Goal: Information Seeking & Learning: Learn about a topic

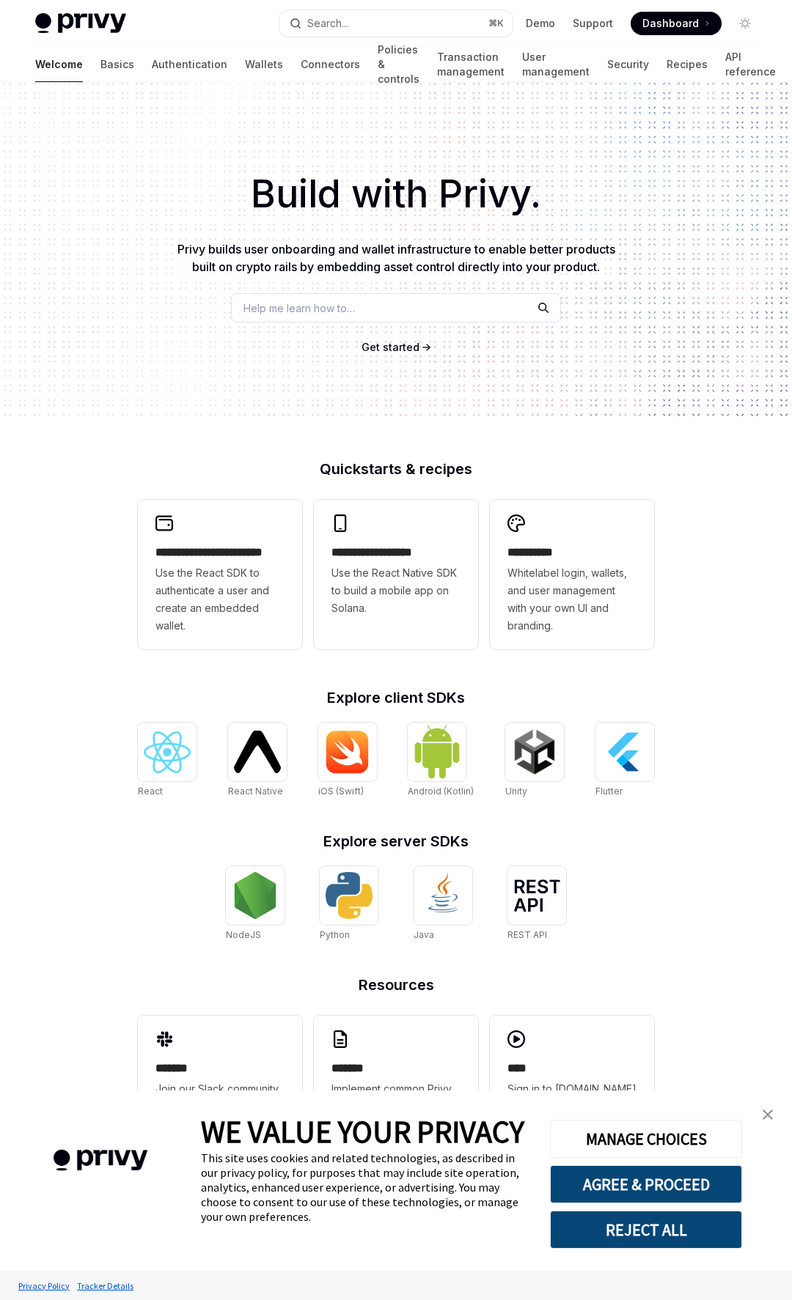
click at [175, 286] on div "Build with Privy. Privy builds user onboarding and wallet infrastructure to ena…" at bounding box center [396, 249] width 792 height 334
click at [100, 61] on link "Basics" at bounding box center [117, 64] width 34 height 35
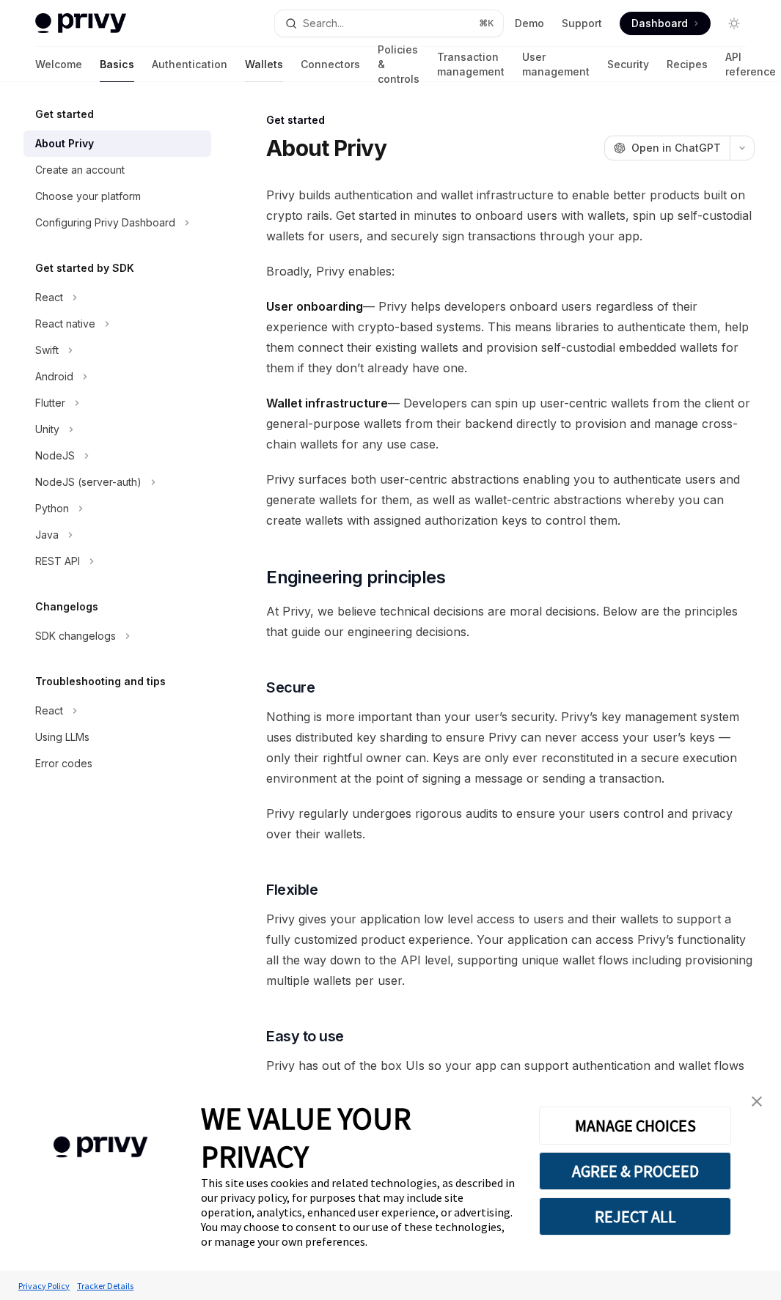
click at [245, 59] on link "Wallets" at bounding box center [264, 64] width 38 height 35
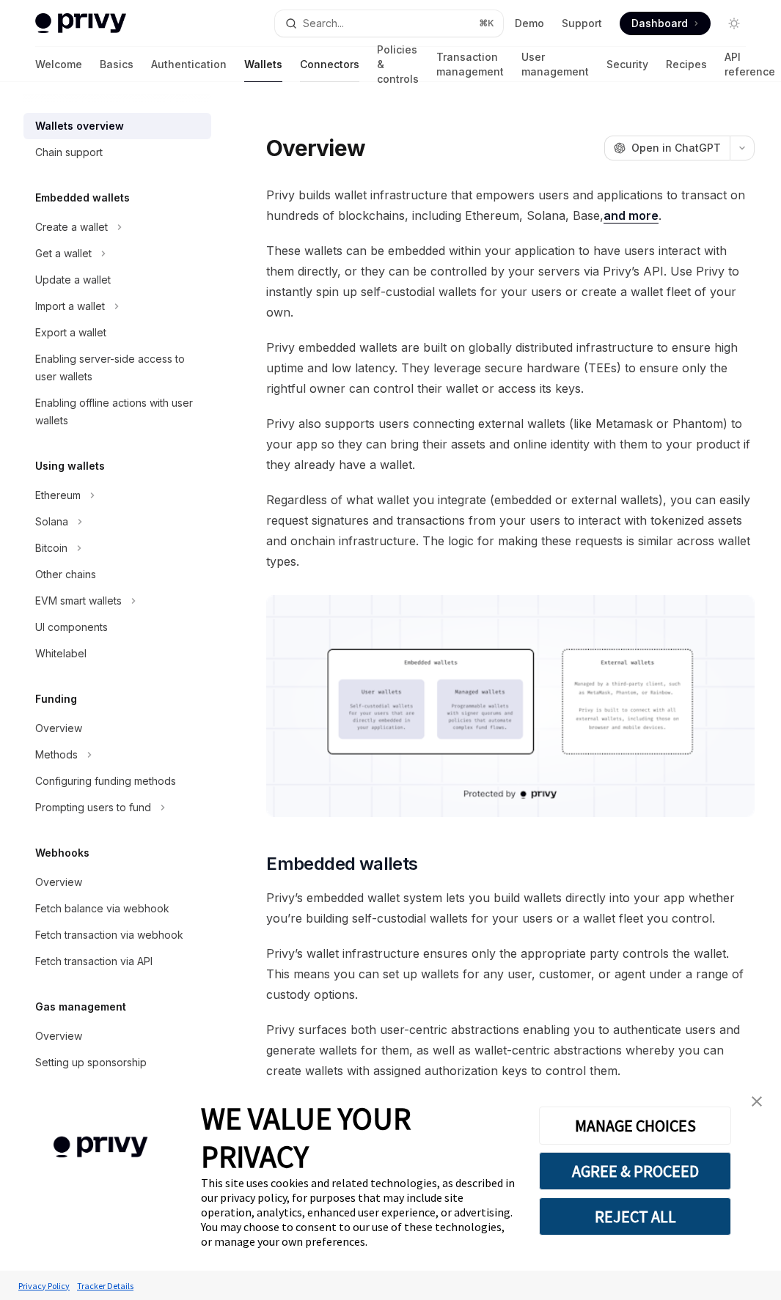
click at [300, 65] on link "Connectors" at bounding box center [329, 64] width 59 height 35
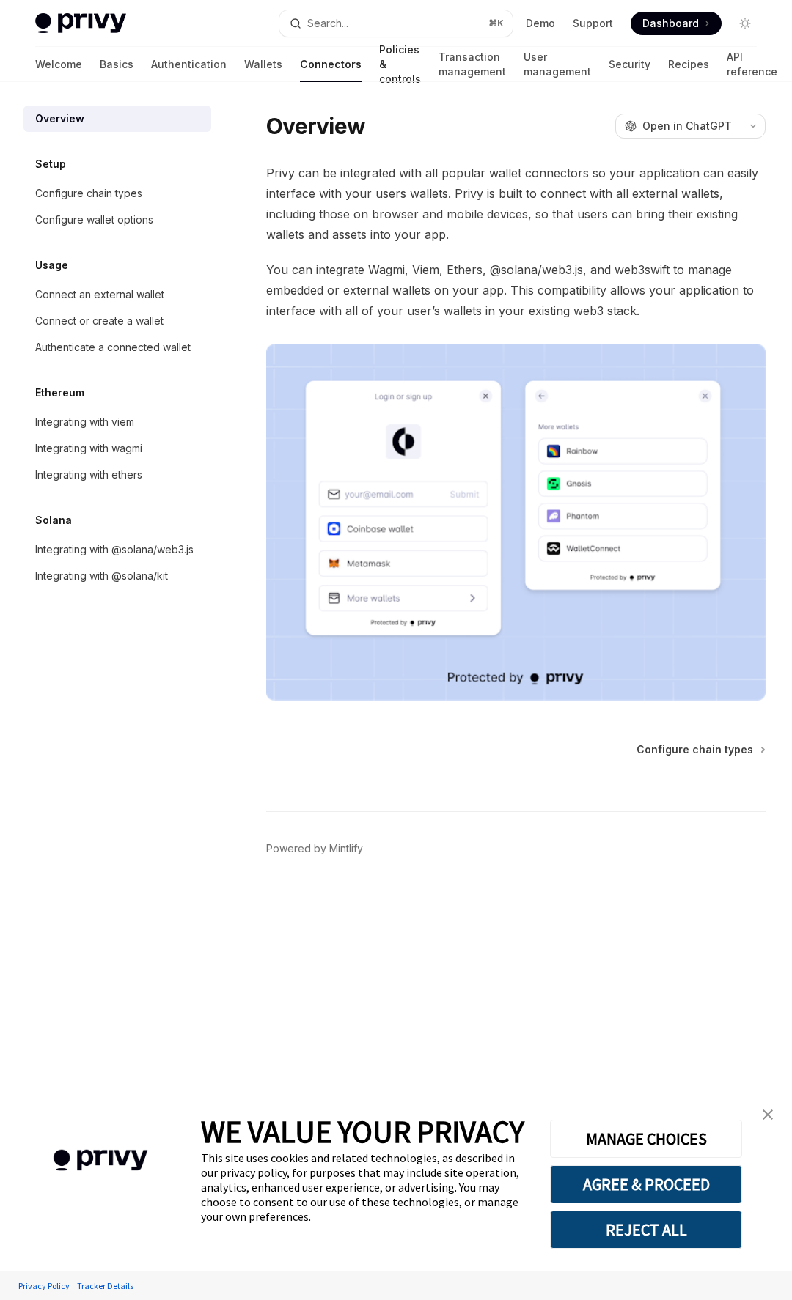
click at [379, 61] on link "Policies & controls" at bounding box center [400, 64] width 42 height 35
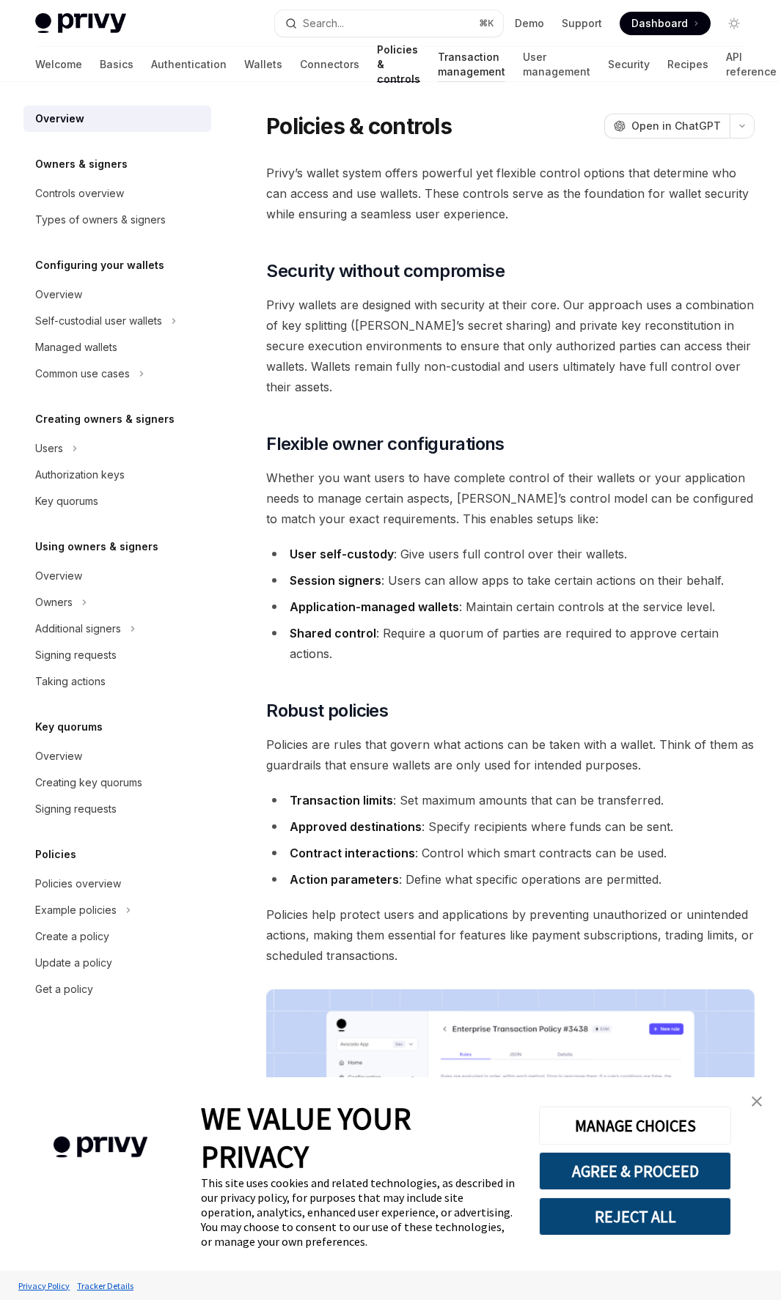
click at [438, 62] on link "Transaction management" at bounding box center [471, 64] width 67 height 35
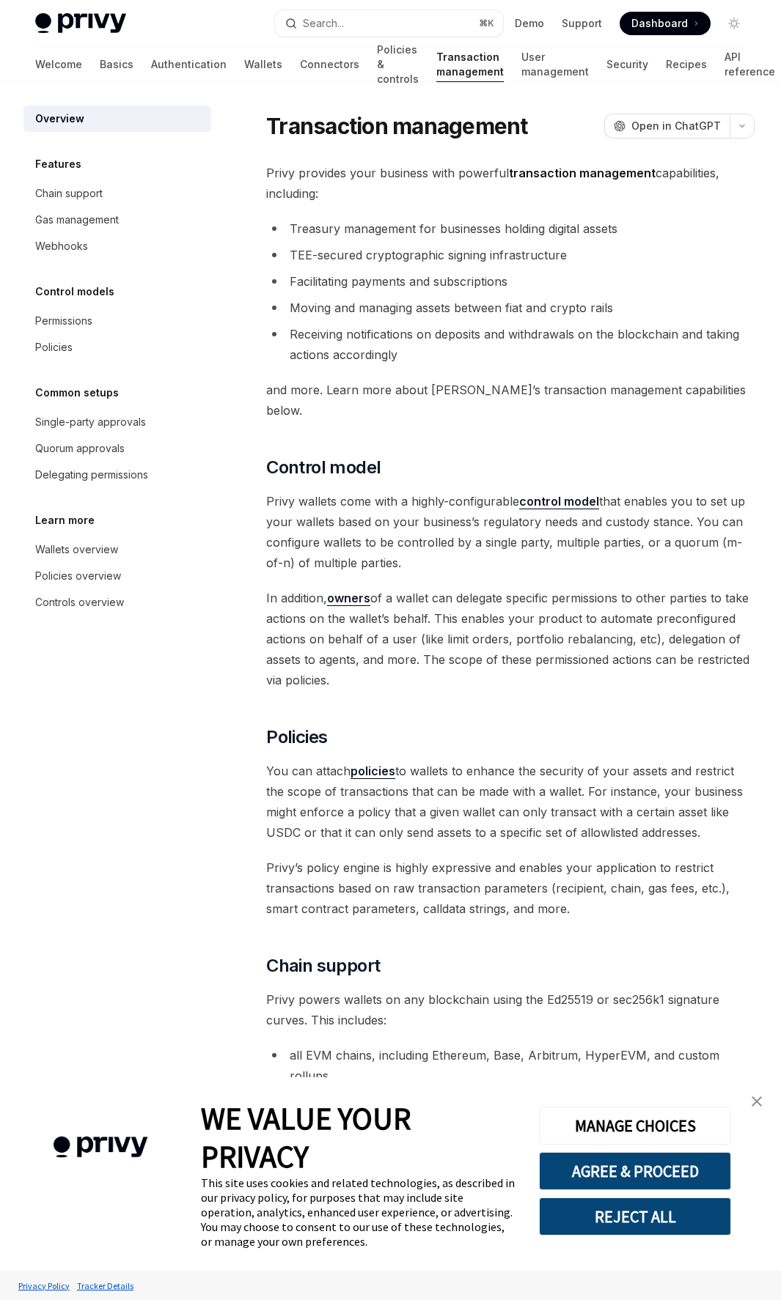
click at [496, 63] on div "Welcome Basics Authentication Wallets Connectors Policies & controls Transactio…" at bounding box center [405, 64] width 740 height 35
click at [606, 63] on link "Security" at bounding box center [627, 64] width 42 height 35
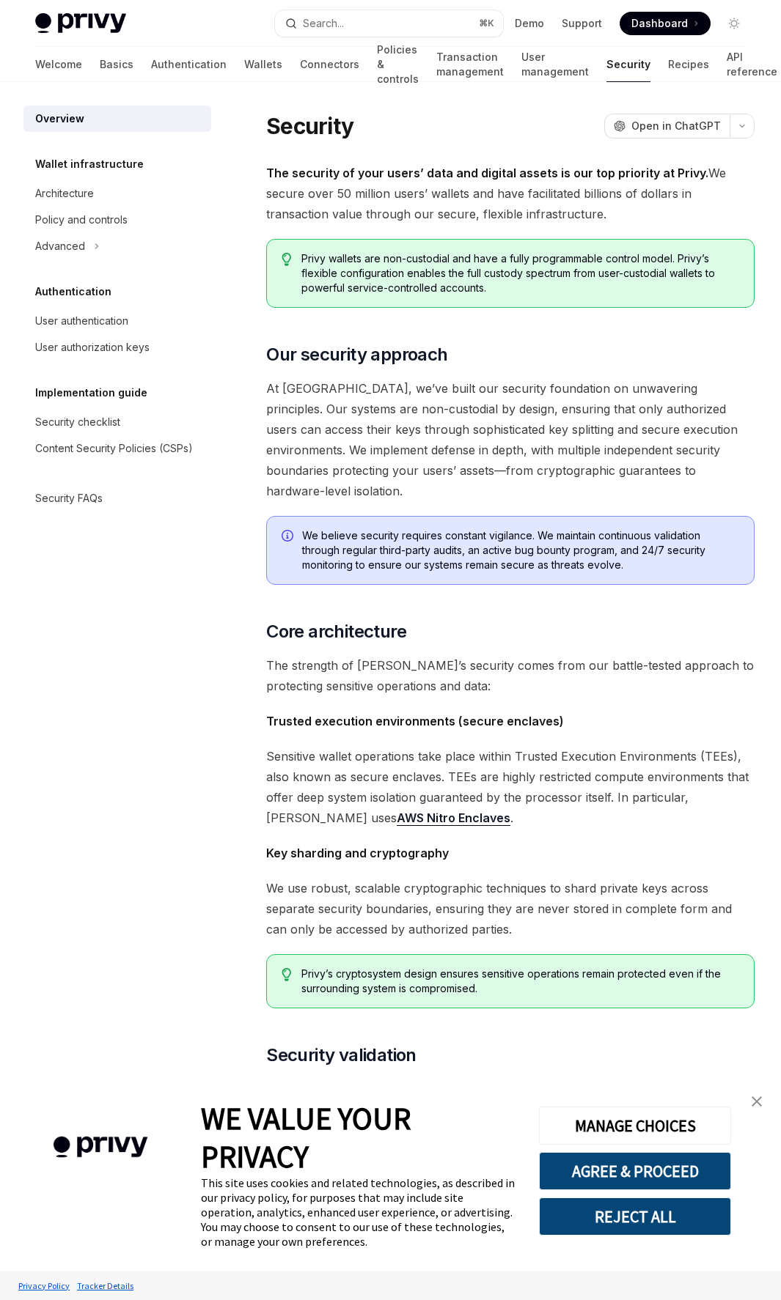
click at [681, 60] on div "Welcome Basics Authentication Wallets Connectors Policies & controls Transactio…" at bounding box center [406, 64] width 742 height 35
click at [726, 61] on link "API reference" at bounding box center [751, 64] width 51 height 35
type textarea "*"
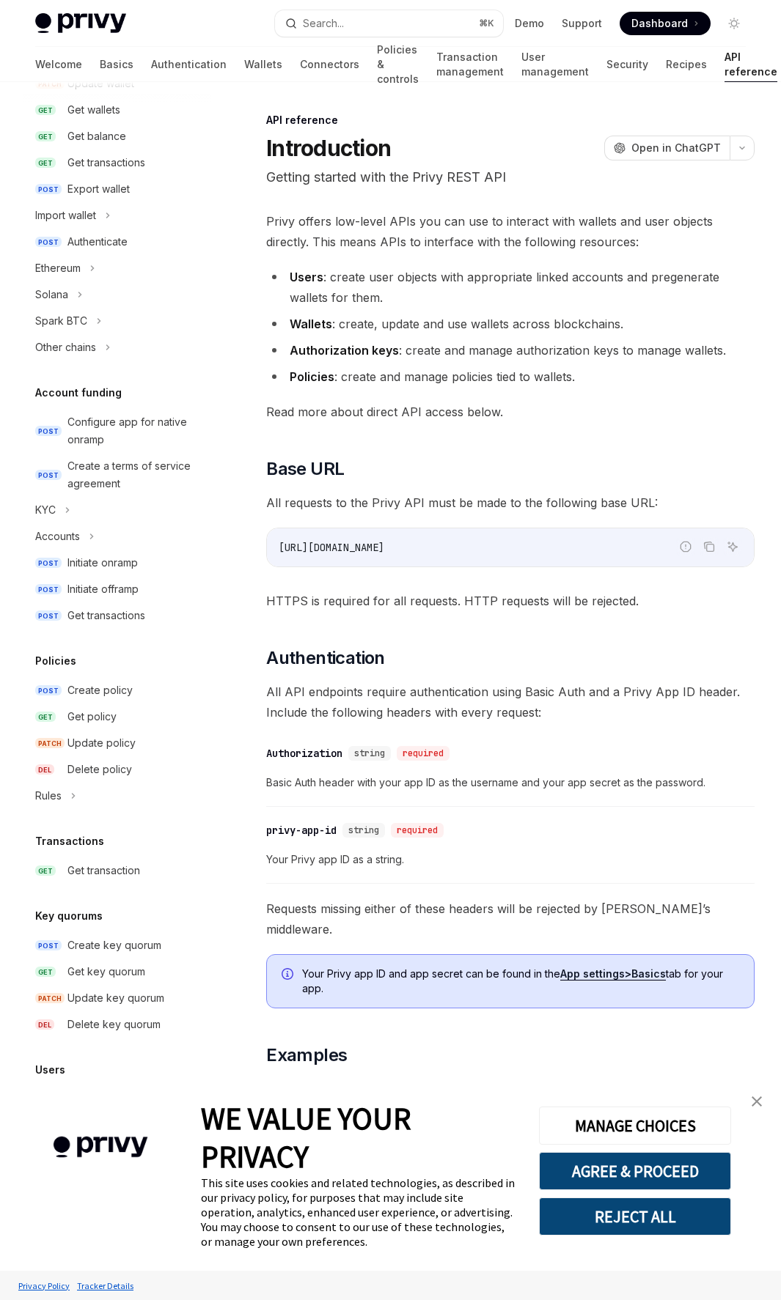
scroll to position [290, 0]
